Goal: Task Accomplishment & Management: Complete application form

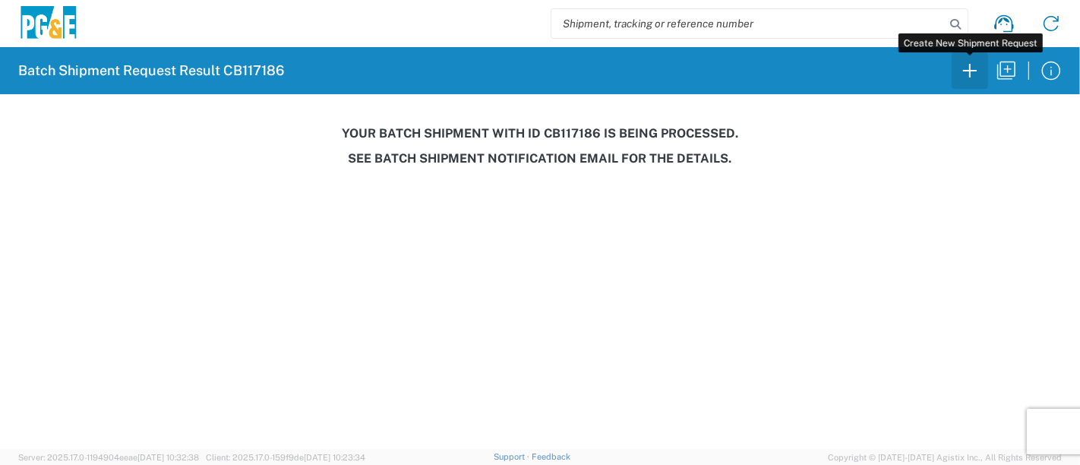
click at [981, 71] on icon "button" at bounding box center [970, 70] width 24 height 24
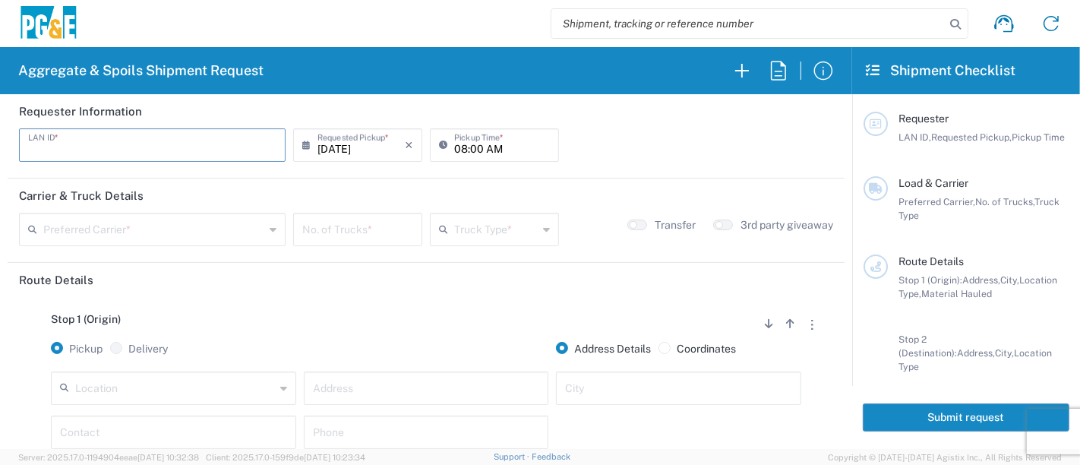
click at [195, 143] on input "text" at bounding box center [152, 144] width 248 height 27
type input "T3MP"
click at [454, 143] on input "08:00 AM" at bounding box center [502, 144] width 96 height 27
type input "05:00 AM"
click at [165, 227] on input "text" at bounding box center [153, 228] width 221 height 27
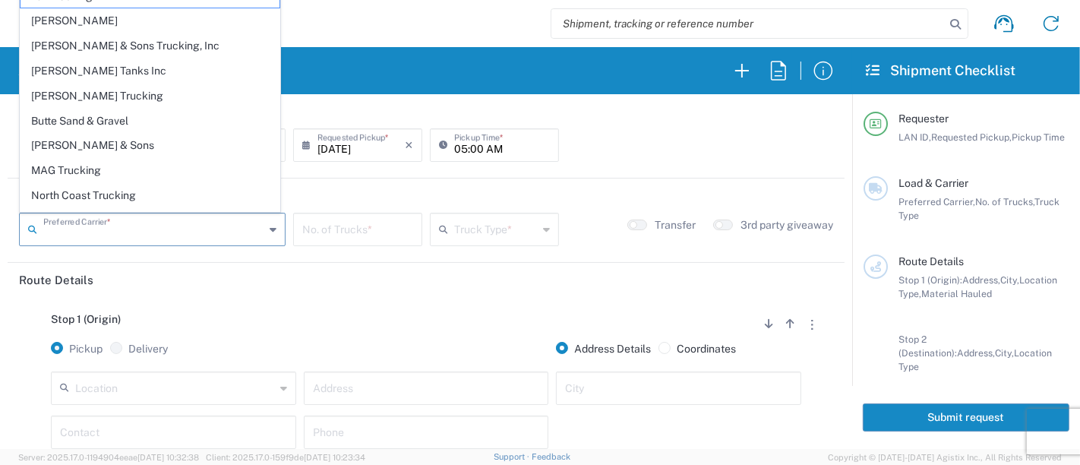
click at [150, 194] on span "North Coast Trucking" at bounding box center [150, 196] width 259 height 24
type input "North Coast Trucking"
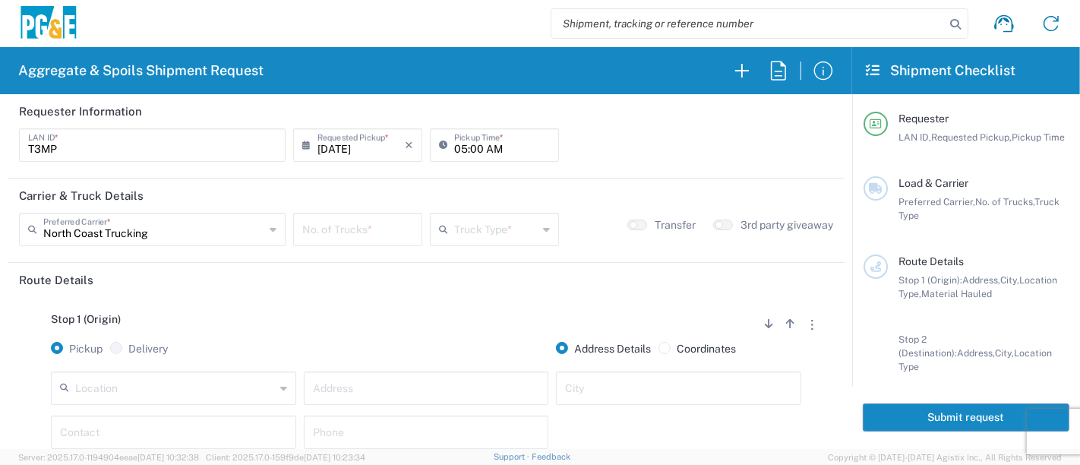
click at [365, 229] on input "number" at bounding box center [357, 228] width 111 height 27
type input "4"
click at [495, 231] on input "text" at bounding box center [496, 228] width 84 height 27
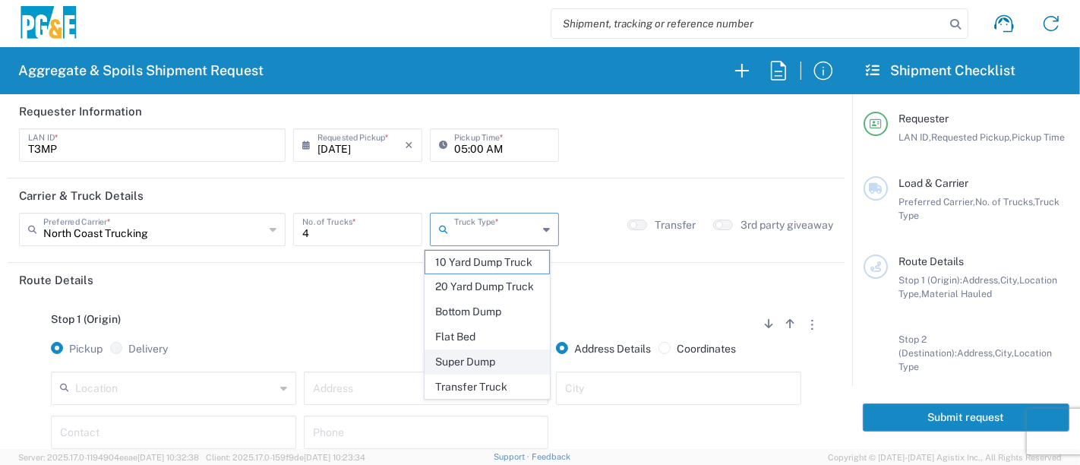
click at [484, 356] on span "Super Dump" at bounding box center [487, 362] width 125 height 24
type input "Super Dump"
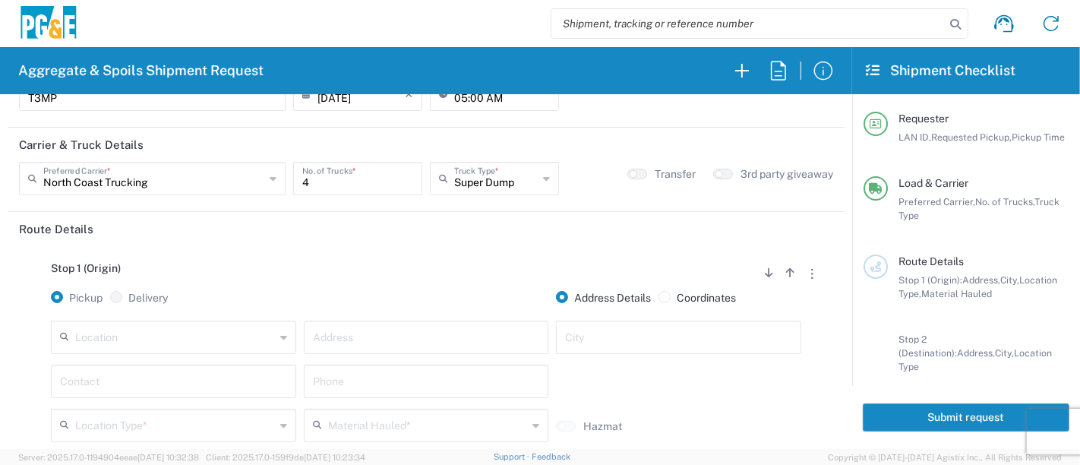
scroll to position [84, 0]
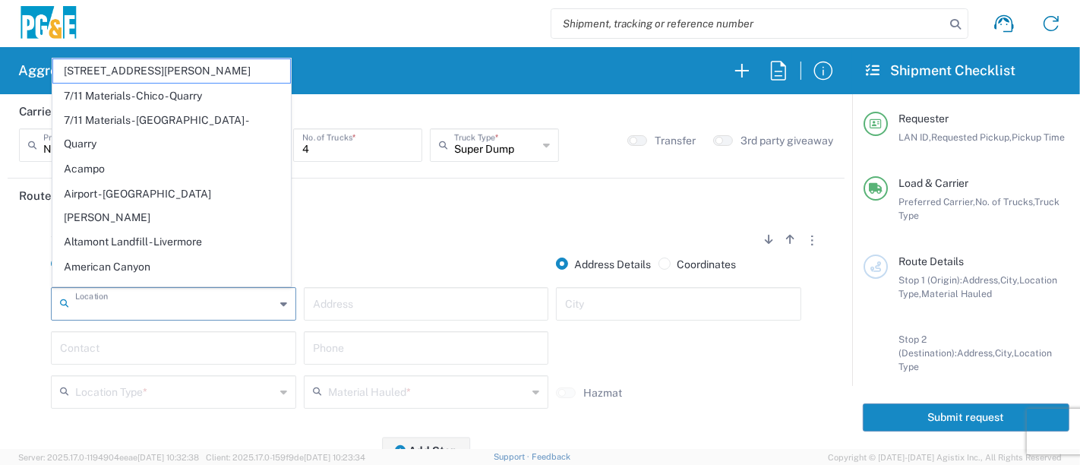
click at [217, 308] on input "text" at bounding box center [175, 302] width 200 height 27
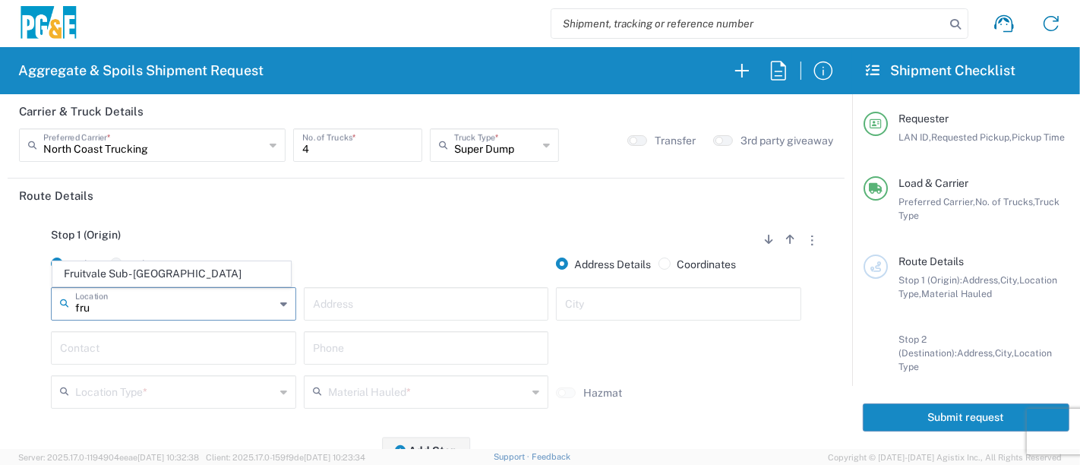
click at [201, 276] on span "Fruitvale Sub - [GEOGRAPHIC_DATA]" at bounding box center [172, 274] width 238 height 24
type input "Fruitvale Sub - [GEOGRAPHIC_DATA]"
type input "[STREET_ADDRESS]"
type input "[GEOGRAPHIC_DATA]"
type input "Business No Loading Dock"
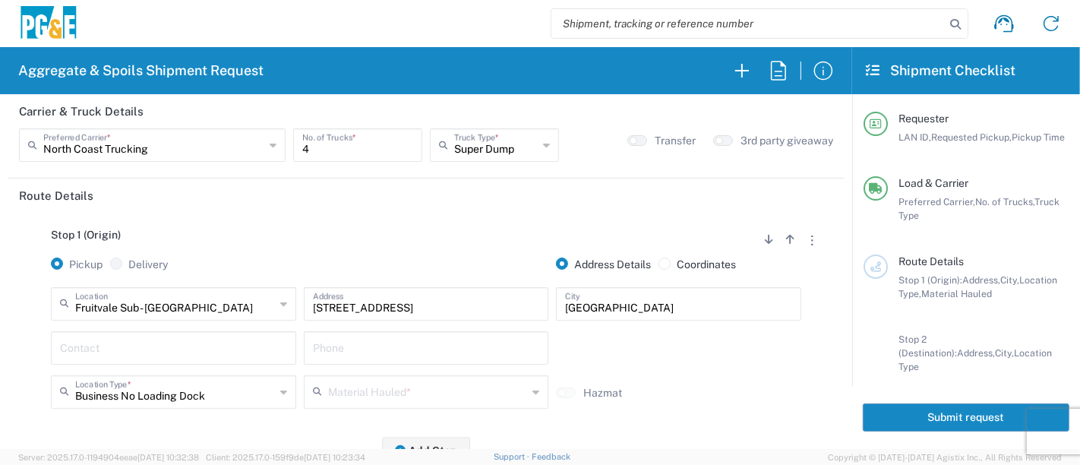
click at [155, 352] on input "text" at bounding box center [173, 346] width 227 height 27
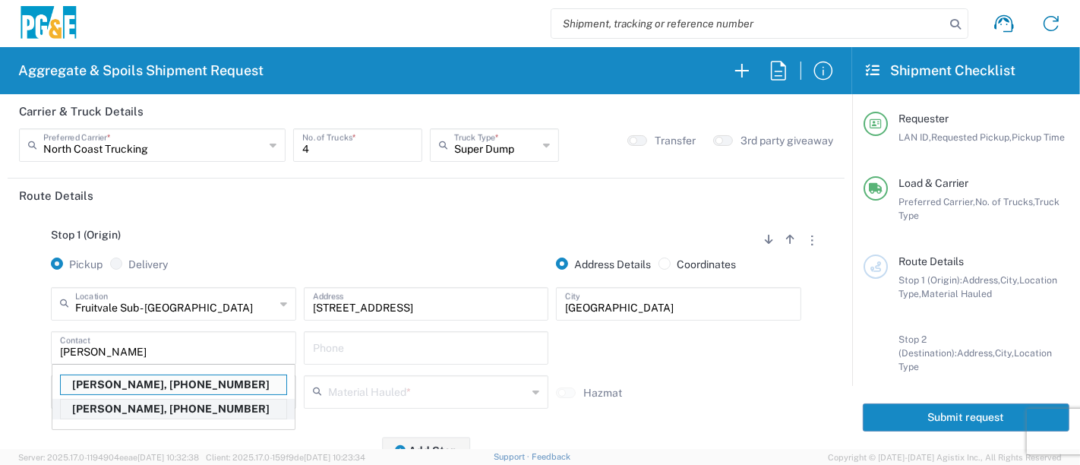
click at [145, 409] on p "[PERSON_NAME], [PHONE_NUMBER]" at bounding box center [174, 409] width 226 height 19
type input "[PERSON_NAME]"
type input "[PHONE_NUMBER]"
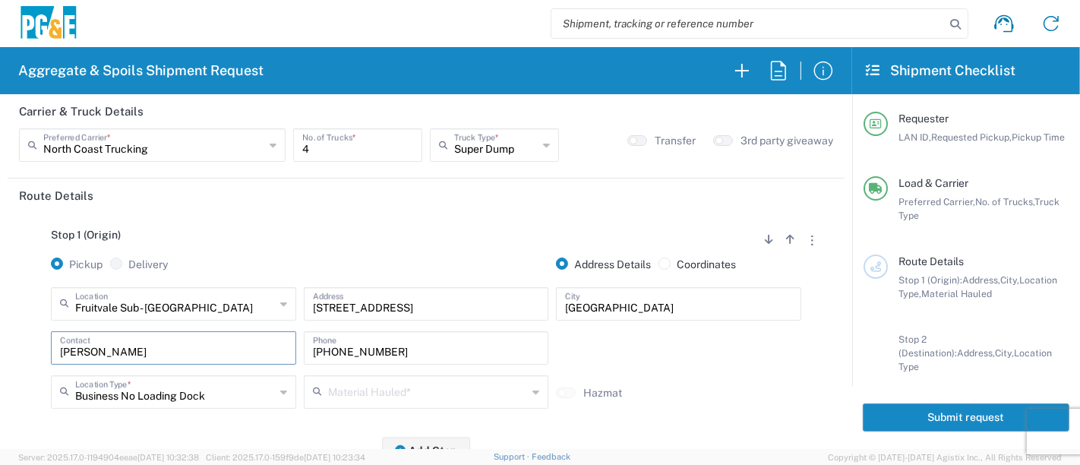
type input "[PERSON_NAME]"
click at [145, 374] on div "[PERSON_NAME], [PHONE_NUMBER]" at bounding box center [173, 385] width 242 height 30
click at [163, 350] on input "[PERSON_NAME]" at bounding box center [173, 346] width 227 height 27
click at [380, 388] on input "text" at bounding box center [428, 391] width 200 height 27
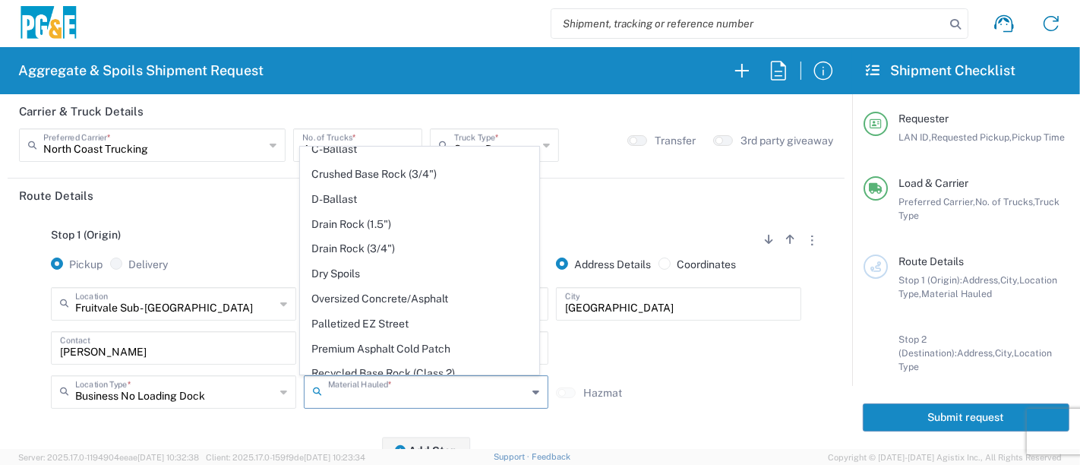
scroll to position [253, 0]
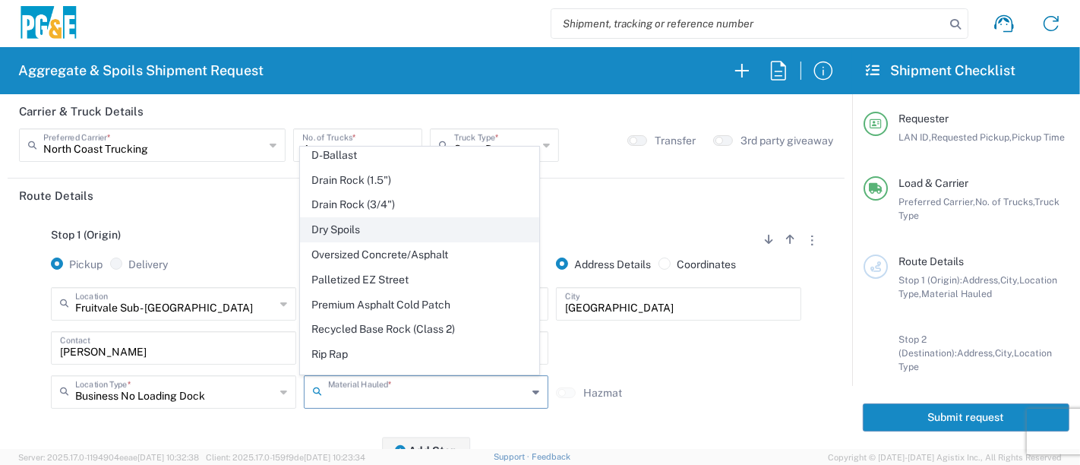
click at [365, 222] on span "Dry Spoils" at bounding box center [420, 230] width 238 height 24
type input "Dry Spoils"
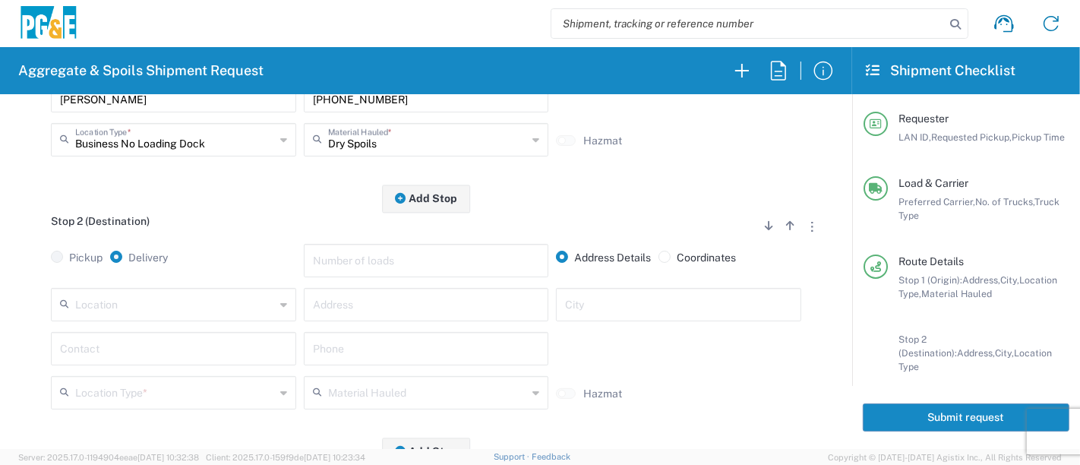
scroll to position [337, 0]
click at [193, 304] on input "text" at bounding box center [175, 302] width 200 height 27
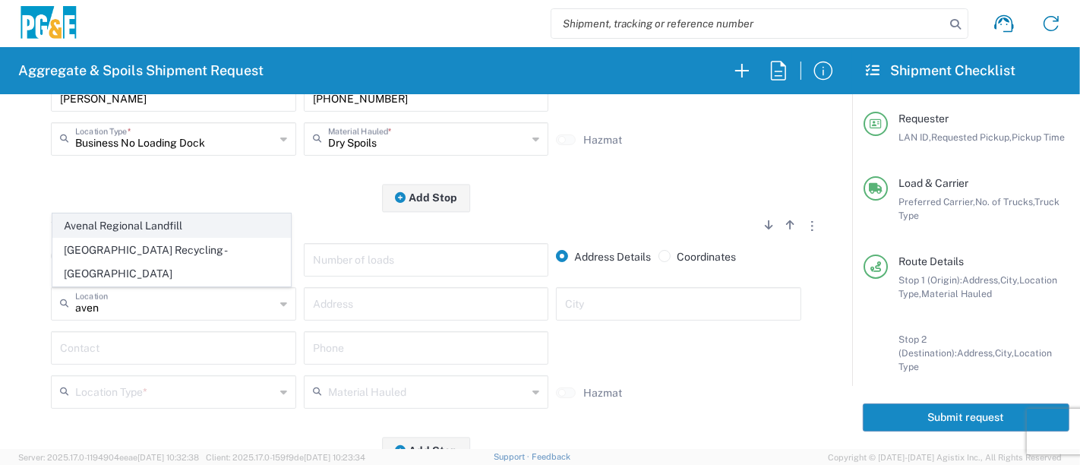
click at [153, 238] on span "Avenal Regional Landfill" at bounding box center [172, 226] width 238 height 24
type input "Avenal Regional Landfill"
type input "[STREET_ADDRESS]"
type input "Avenal"
type input "Landfill"
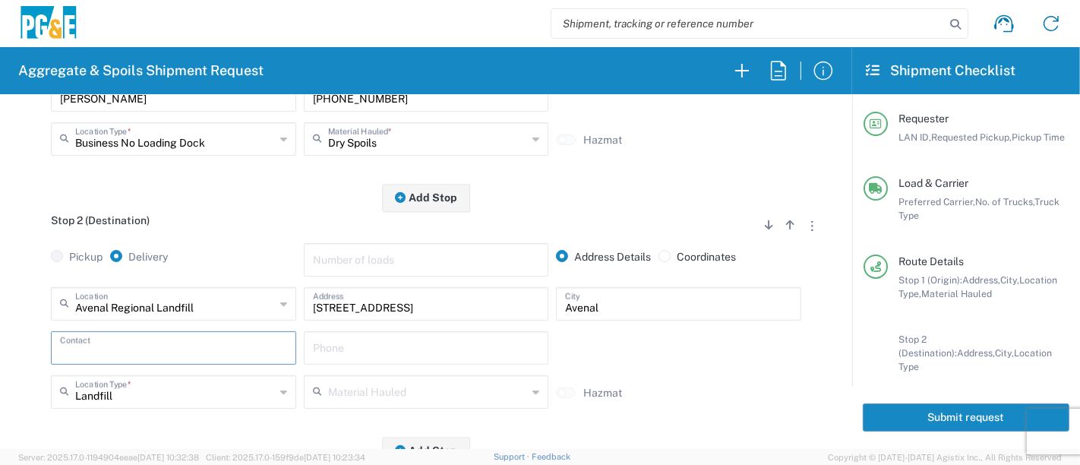
click at [127, 343] on input "text" at bounding box center [173, 346] width 227 height 27
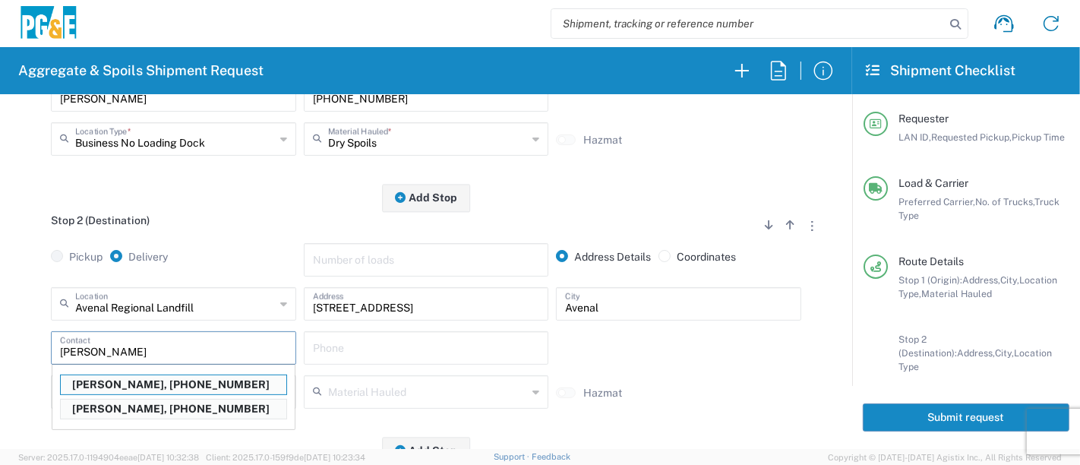
click at [117, 409] on p "[PERSON_NAME], [PHONE_NUMBER]" at bounding box center [174, 409] width 226 height 19
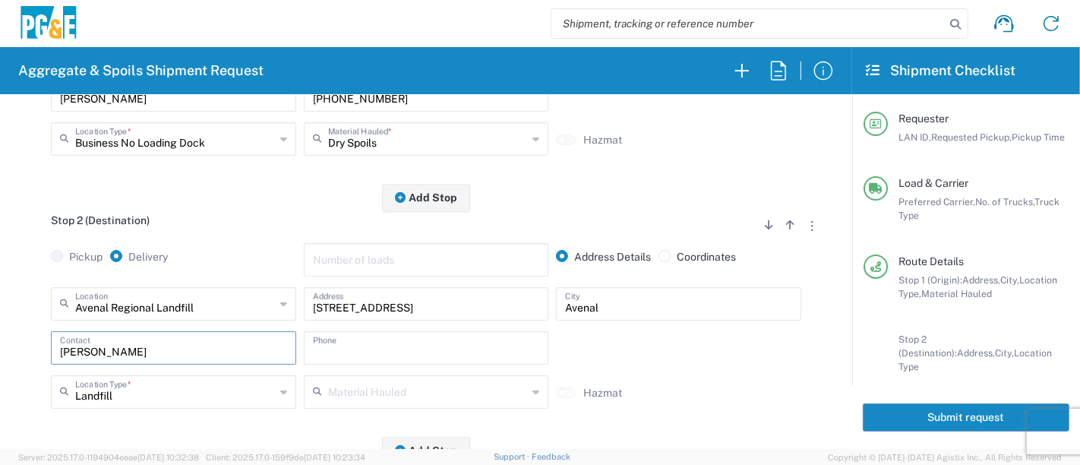
type input "[PERSON_NAME]"
type input "[PHONE_NUMBER]"
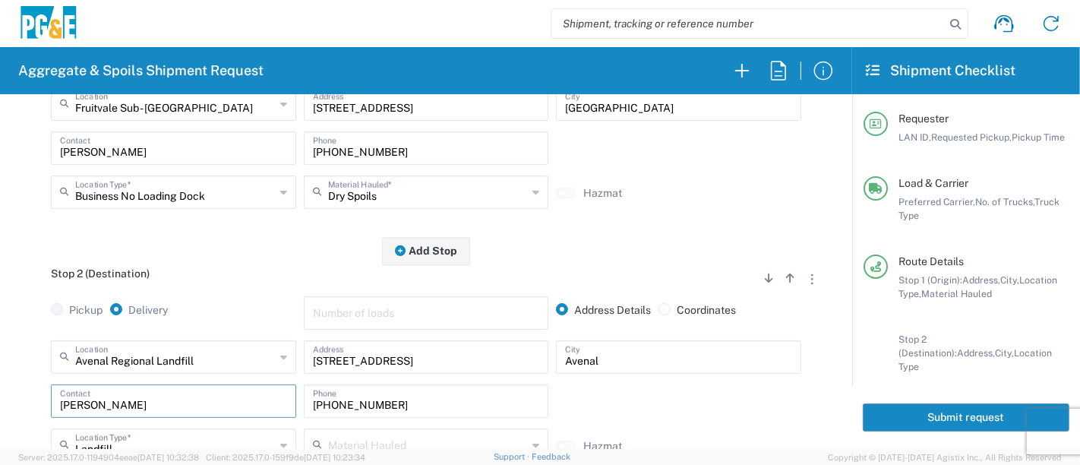
scroll to position [0, 0]
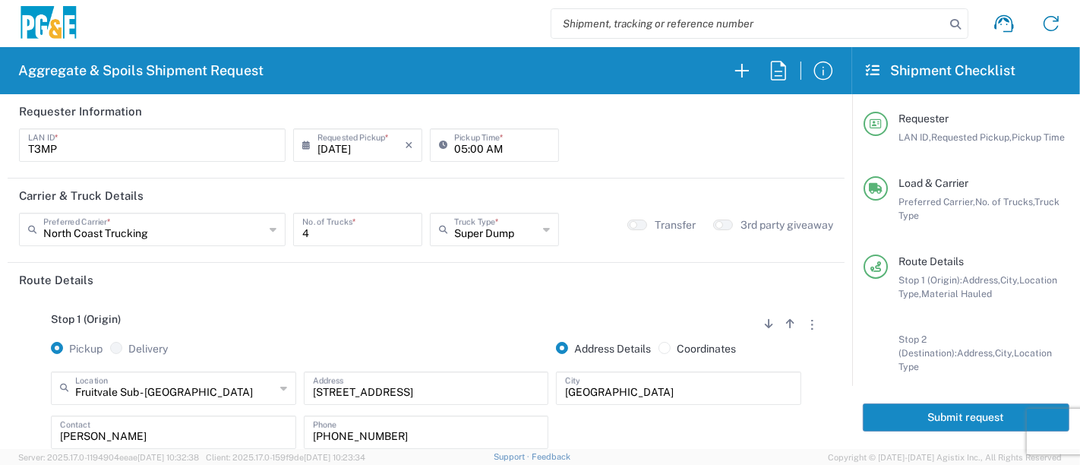
click at [944, 419] on button "Submit request" at bounding box center [966, 417] width 207 height 28
